Goal: Task Accomplishment & Management: Manage account settings

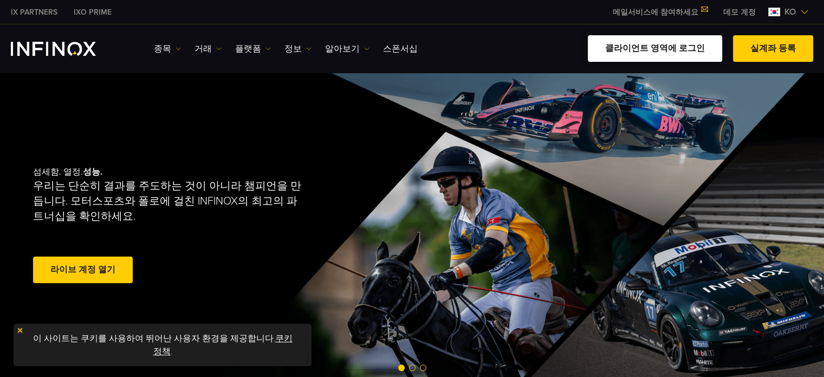
click at [615, 51] on link "클라이언트 영역에 로그인" at bounding box center [655, 48] width 134 height 27
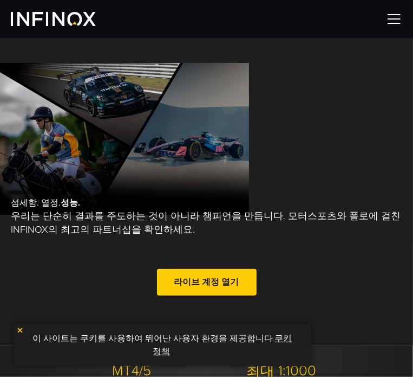
click at [388, 26] on img at bounding box center [394, 19] width 16 height 16
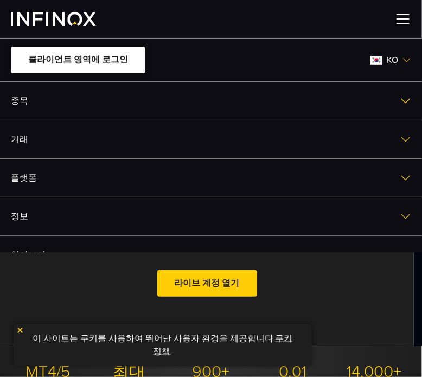
click at [46, 59] on link "클라이언트 영역에 로그인" at bounding box center [78, 60] width 134 height 27
